Goal: Task Accomplishment & Management: Use online tool/utility

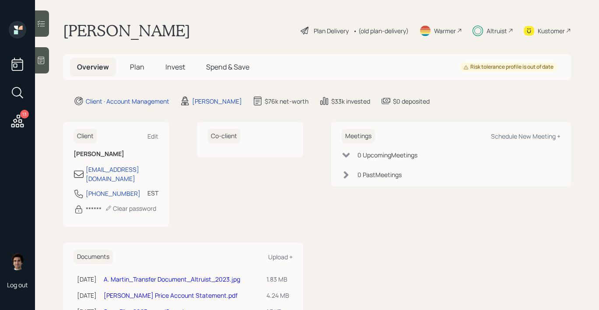
click at [131, 68] on span "Plan" at bounding box center [137, 67] width 14 height 10
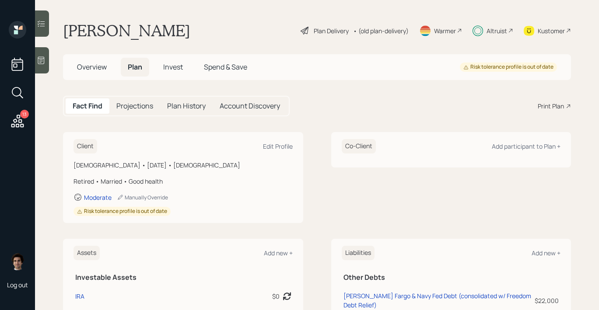
click at [162, 71] on h5 "Invest" at bounding box center [173, 67] width 34 height 19
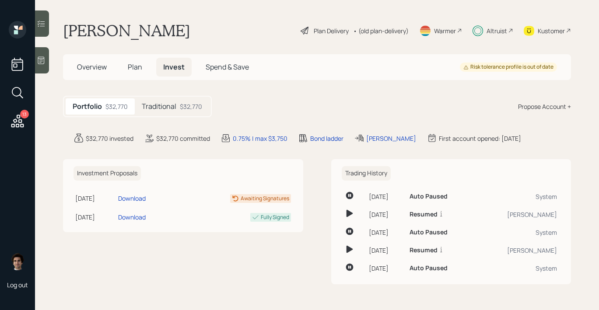
click at [162, 106] on h5 "Traditional" at bounding box center [159, 106] width 35 height 8
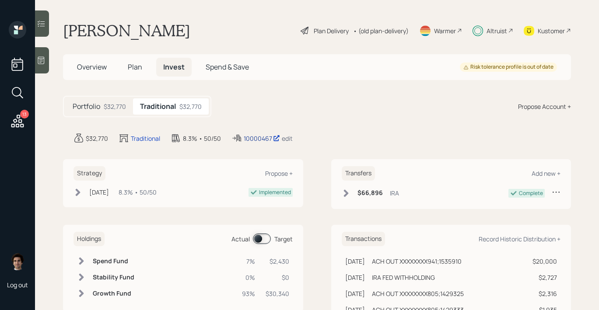
click at [258, 140] on div "10000467" at bounding box center [262, 138] width 36 height 9
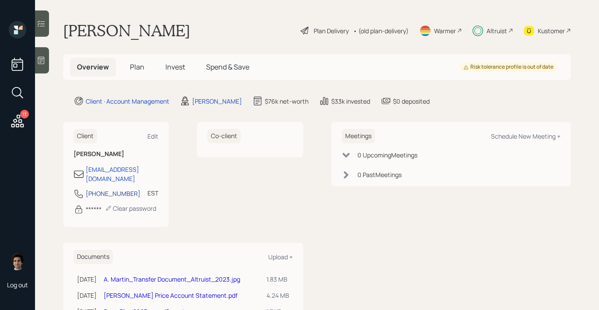
click at [112, 189] on div "[PHONE_NUMBER]" at bounding box center [113, 193] width 55 height 9
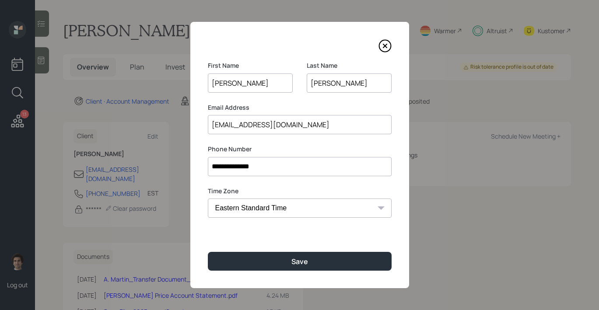
drag, startPoint x: 295, startPoint y: 172, endPoint x: 75, endPoint y: 155, distance: 220.3
click at [75, 155] on div "**********" at bounding box center [299, 155] width 599 height 310
paste input
type input "*********"
drag, startPoint x: 269, startPoint y: 172, endPoint x: 39, endPoint y: 109, distance: 237.8
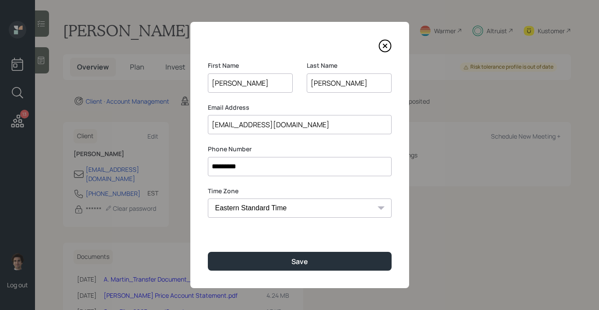
click at [46, 114] on div "First Name Andrew Last Name Martin Email Address ajmartinllc@yahoo.com Phone Nu…" at bounding box center [299, 155] width 599 height 310
paste input "**********"
type input "**********"
click at [359, 190] on label "Time Zone" at bounding box center [300, 191] width 184 height 9
click at [319, 165] on input "**********" at bounding box center [300, 166] width 184 height 19
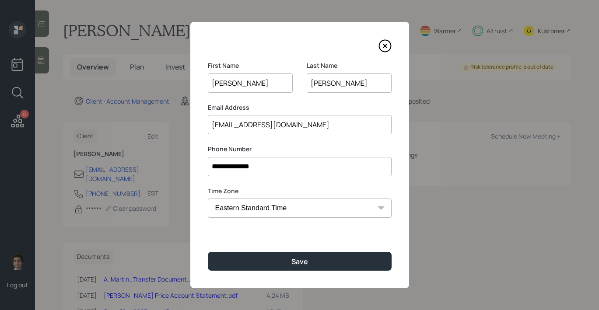
click at [326, 272] on div "**********" at bounding box center [299, 155] width 219 height 266
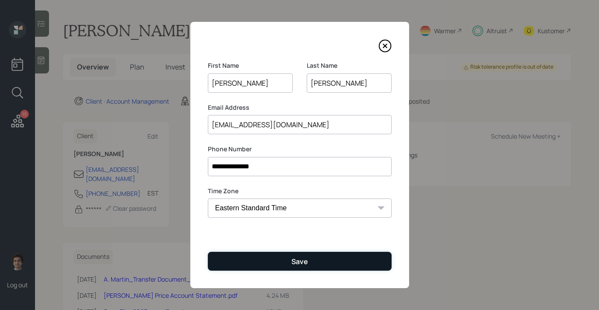
click at [326, 263] on button "Save" at bounding box center [300, 261] width 184 height 19
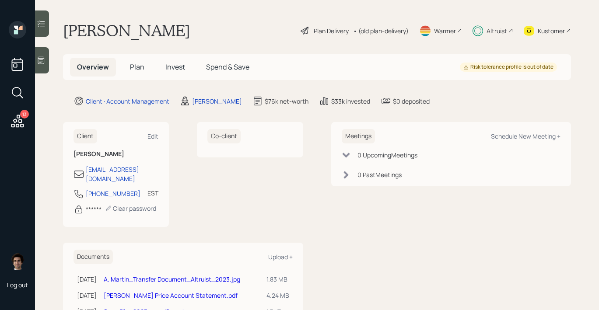
drag, startPoint x: 146, startPoint y: 69, endPoint x: 154, endPoint y: 54, distance: 16.6
click at [150, 68] on h5 "Plan" at bounding box center [137, 67] width 28 height 19
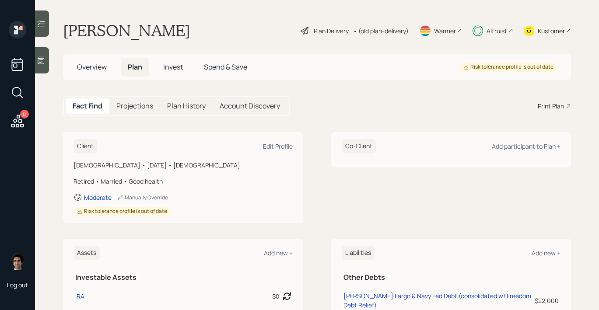
scroll to position [158, 0]
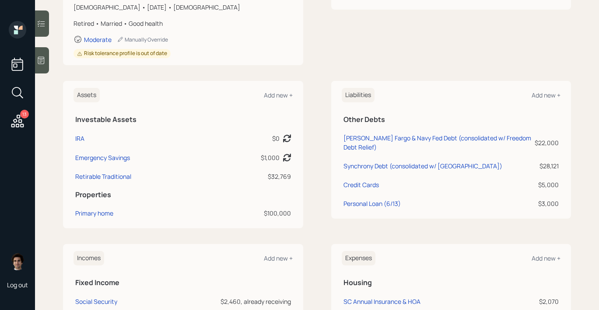
click at [15, 127] on icon at bounding box center [18, 121] width 16 height 16
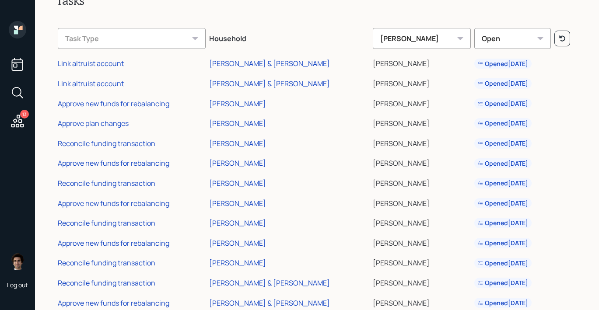
scroll to position [50, 0]
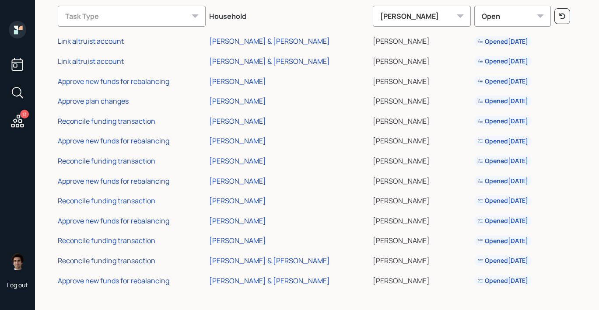
click at [149, 264] on div "Reconcile funding transaction" at bounding box center [107, 261] width 98 height 10
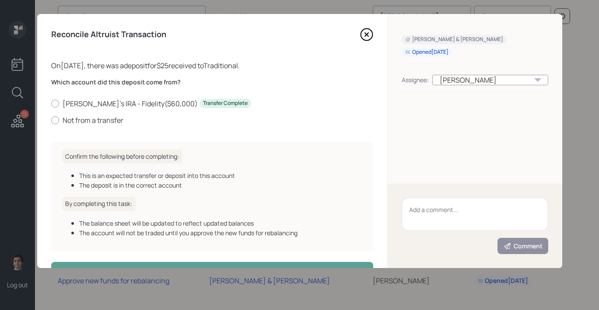
click at [110, 114] on div "Eric's IRA - Fidelity ( $60,000 ) Transfer Complete Not from a transfer" at bounding box center [212, 112] width 322 height 26
click at [110, 119] on label "Not from a transfer" at bounding box center [212, 121] width 322 height 10
click at [51, 120] on input "Not from a transfer" at bounding box center [51, 120] width 0 height 0
radio input "true"
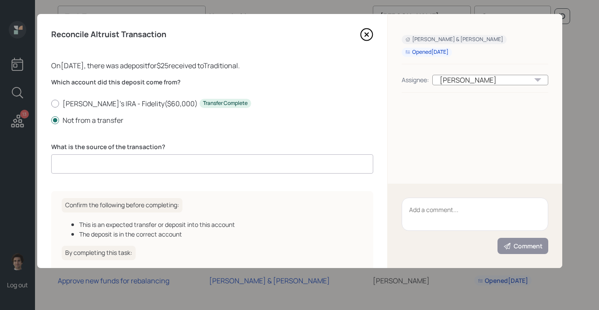
click at [162, 170] on input at bounding box center [212, 163] width 322 height 19
type input "client deposit"
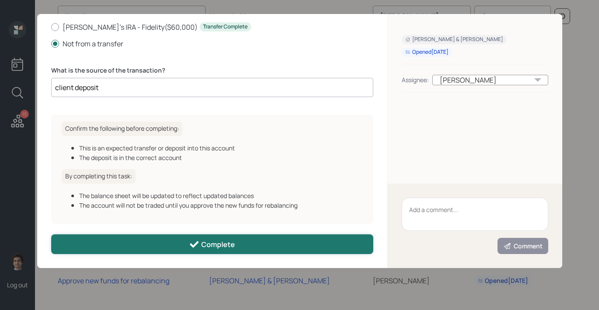
click at [208, 239] on div "Complete" at bounding box center [212, 244] width 46 height 11
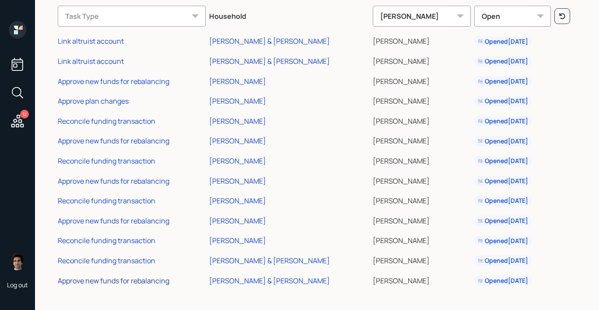
click at [117, 282] on div "Approve new funds for rebalancing" at bounding box center [114, 281] width 112 height 10
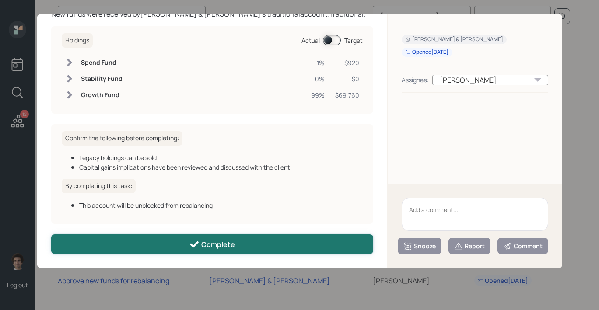
click at [208, 245] on div "Complete" at bounding box center [212, 244] width 46 height 11
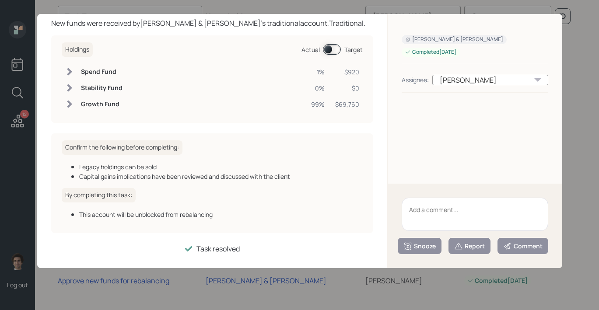
scroll to position [42, 0]
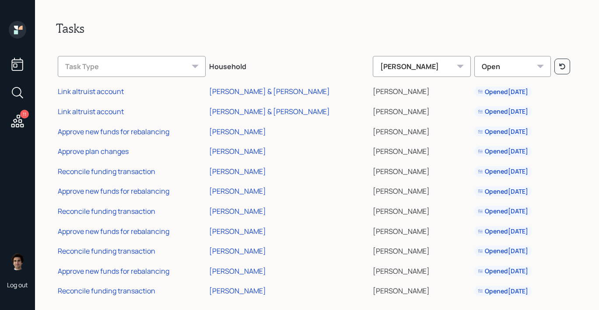
scroll to position [11, 0]
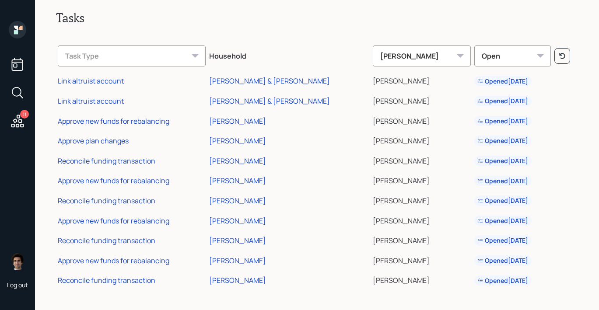
click at [152, 203] on div "Reconcile funding transaction" at bounding box center [107, 201] width 98 height 10
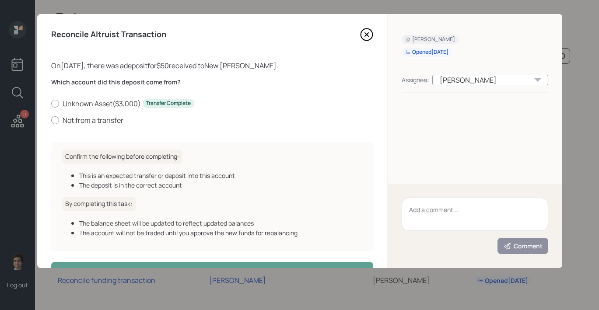
click at [69, 111] on div "Unknown Asset ( $3,000 ) Transfer Complete Not from a transfer" at bounding box center [212, 112] width 322 height 26
click at [78, 122] on label "Not from a transfer" at bounding box center [212, 121] width 322 height 10
click at [51, 120] on input "Not from a transfer" at bounding box center [51, 120] width 0 height 0
radio input "true"
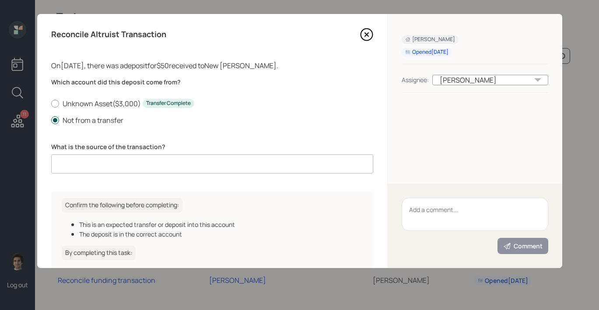
scroll to position [77, 0]
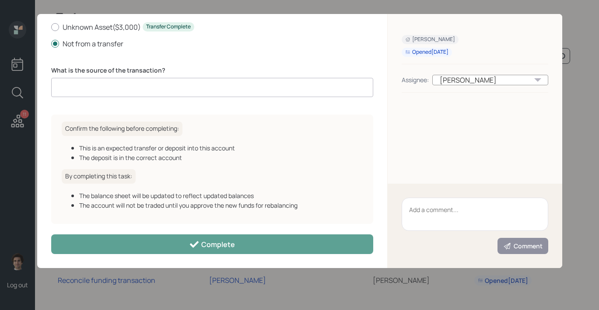
click at [100, 88] on input at bounding box center [212, 87] width 322 height 19
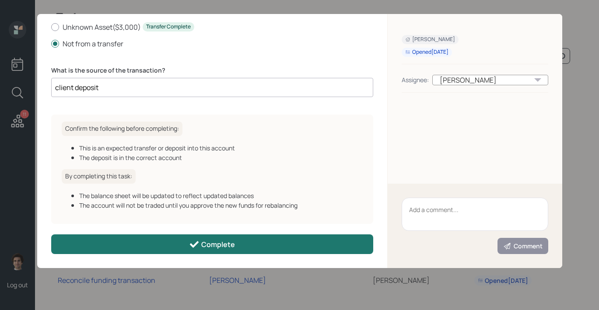
type input "client deposit"
click at [270, 251] on button "Complete" at bounding box center [212, 245] width 322 height 20
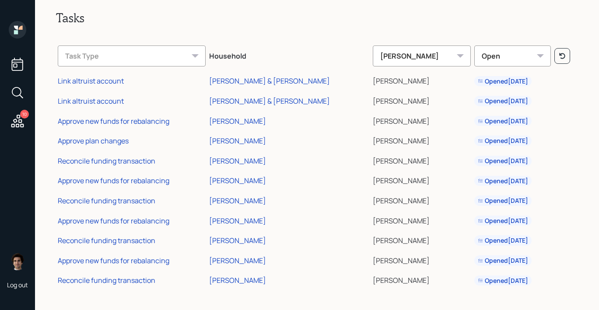
click at [91, 227] on td "Approve new funds for rebalancing" at bounding box center [131, 220] width 151 height 20
click at [95, 219] on div "Approve new funds for rebalancing" at bounding box center [114, 221] width 112 height 10
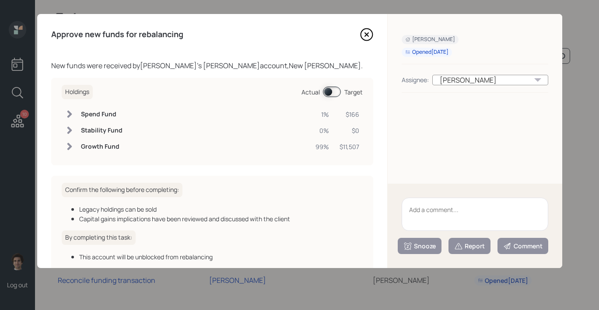
scroll to position [52, 0]
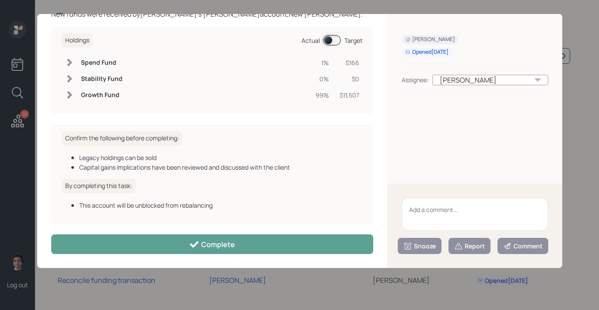
click at [207, 256] on div "Approve new funds for rebalancing New funds were received by Tanya Karon 's rot…" at bounding box center [212, 141] width 350 height 254
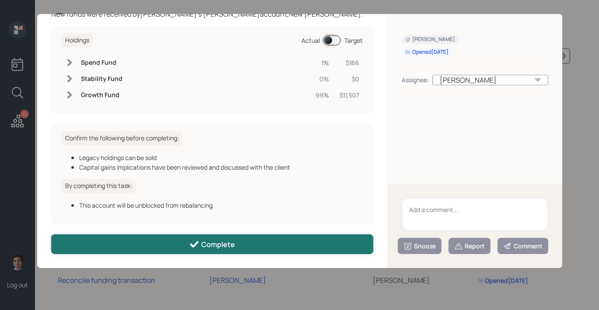
click at [206, 237] on button "Complete" at bounding box center [212, 245] width 322 height 20
